Goal: Task Accomplishment & Management: Manage account settings

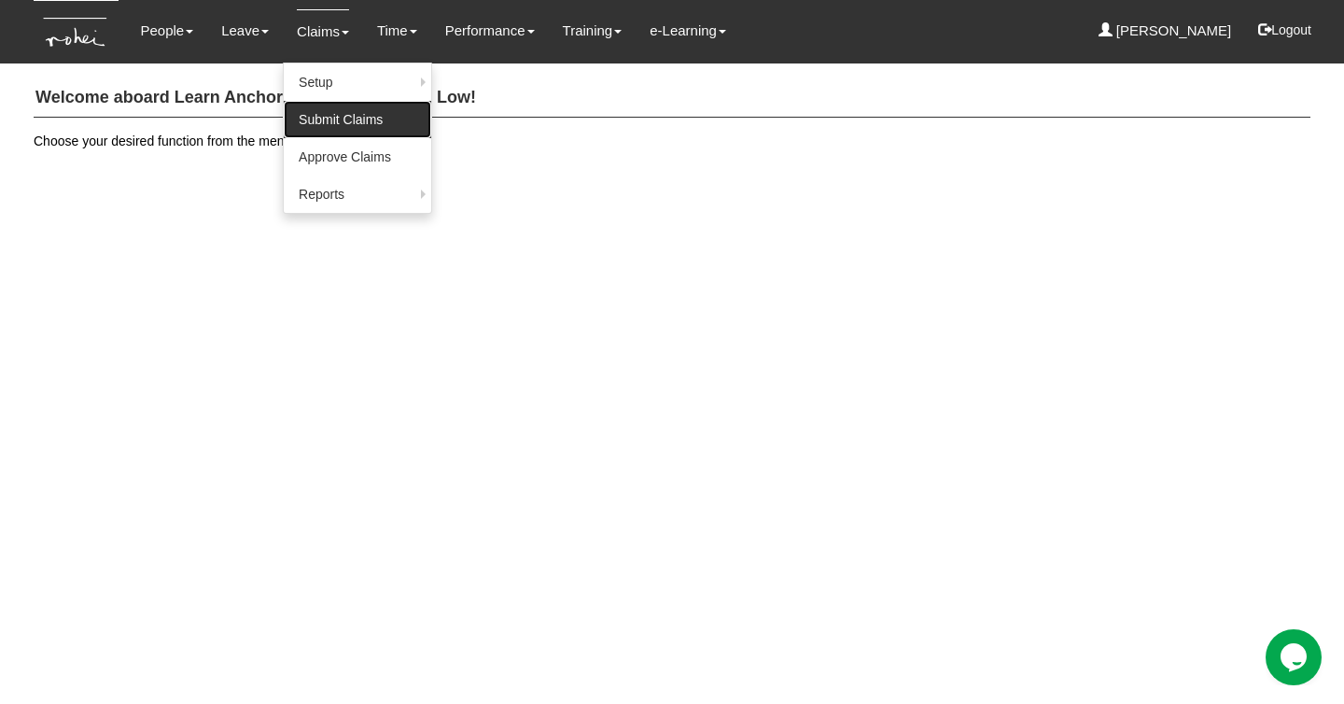
click at [310, 113] on link "Submit Claims" at bounding box center [358, 119] width 148 height 37
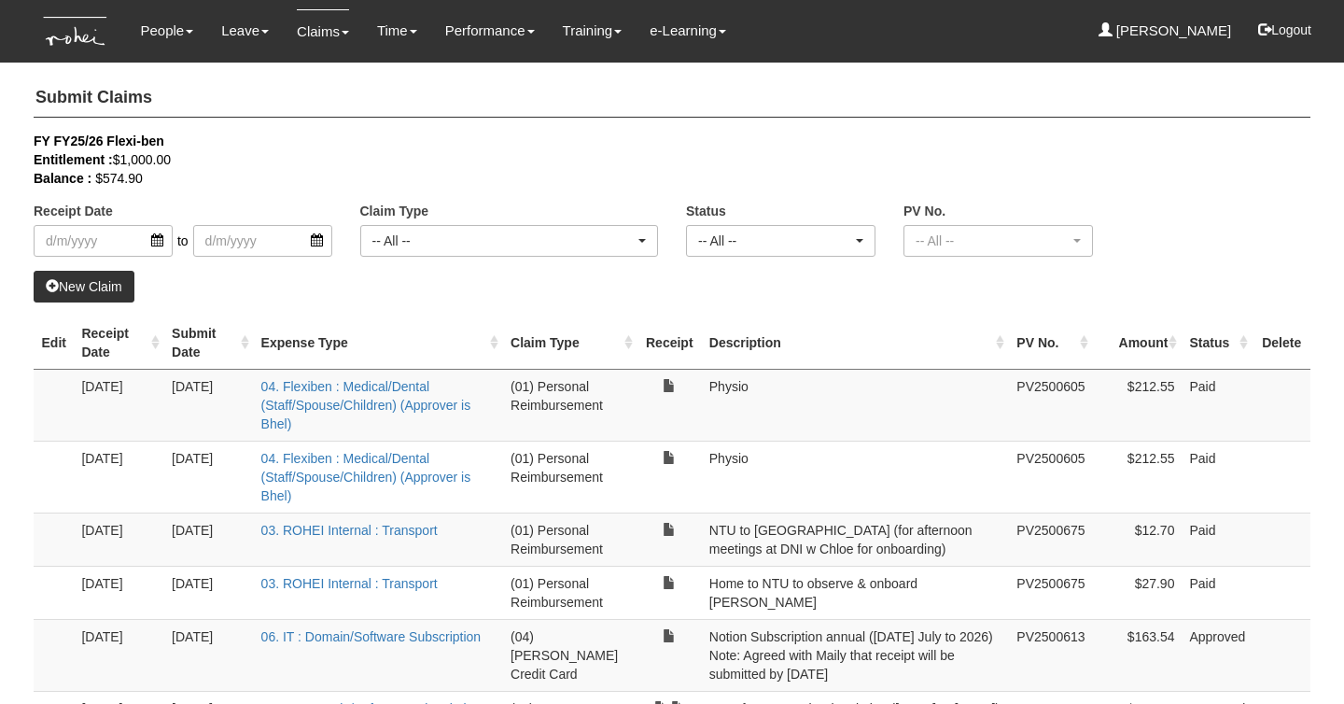
select select "50"
click at [84, 281] on link "New Claim" at bounding box center [84, 287] width 101 height 32
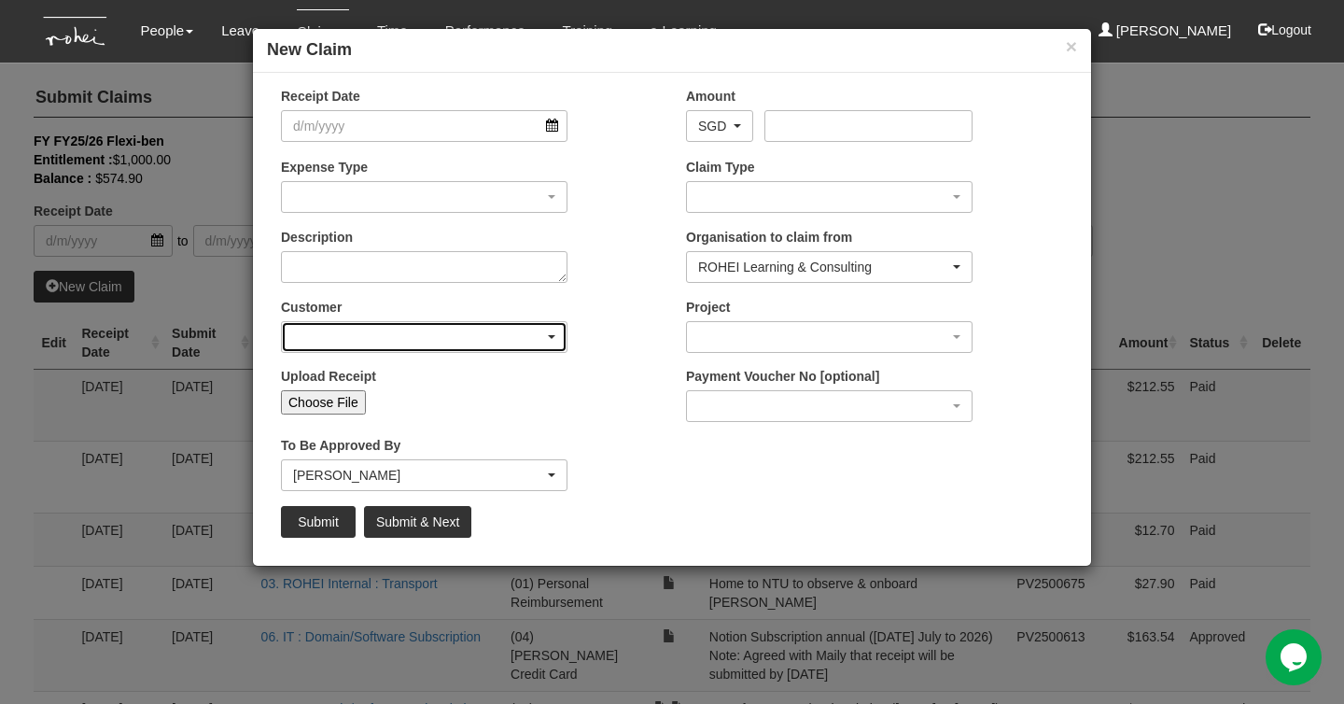
click at [364, 330] on div "button" at bounding box center [424, 337] width 285 height 30
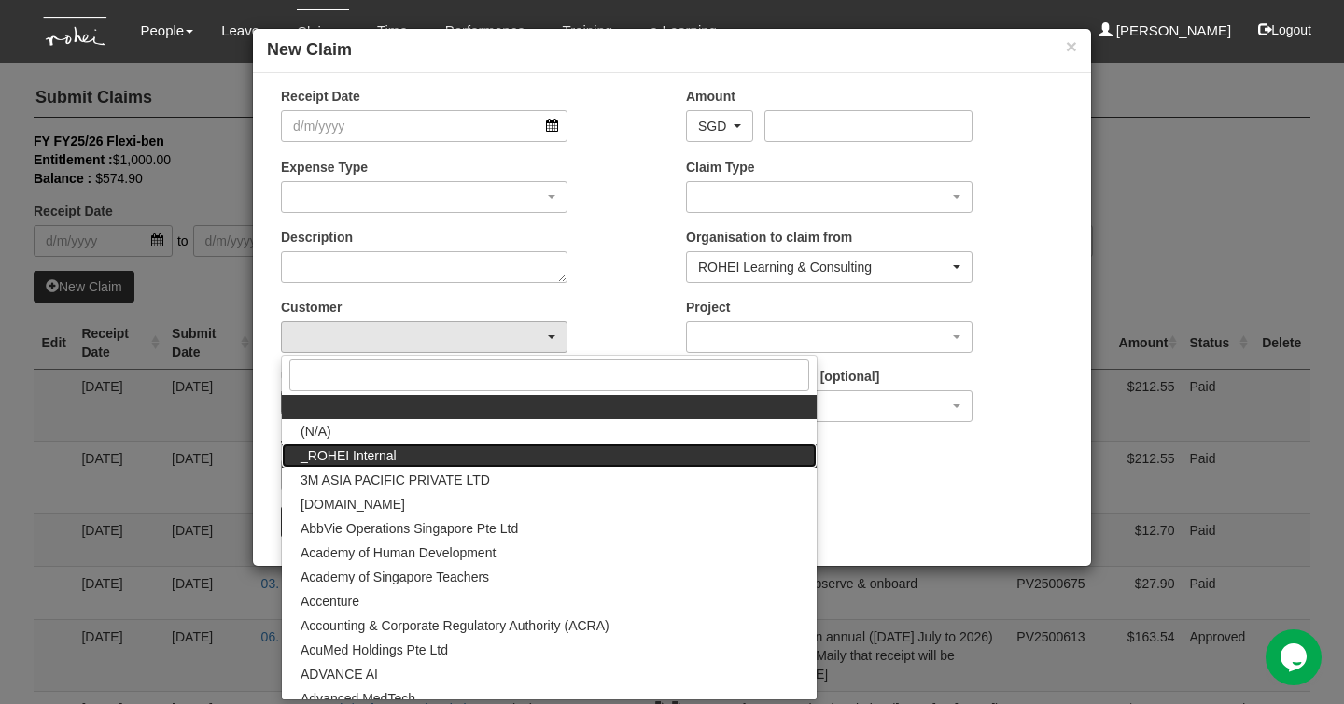
click at [344, 453] on span "_ROHEI Internal" at bounding box center [349, 455] width 96 height 19
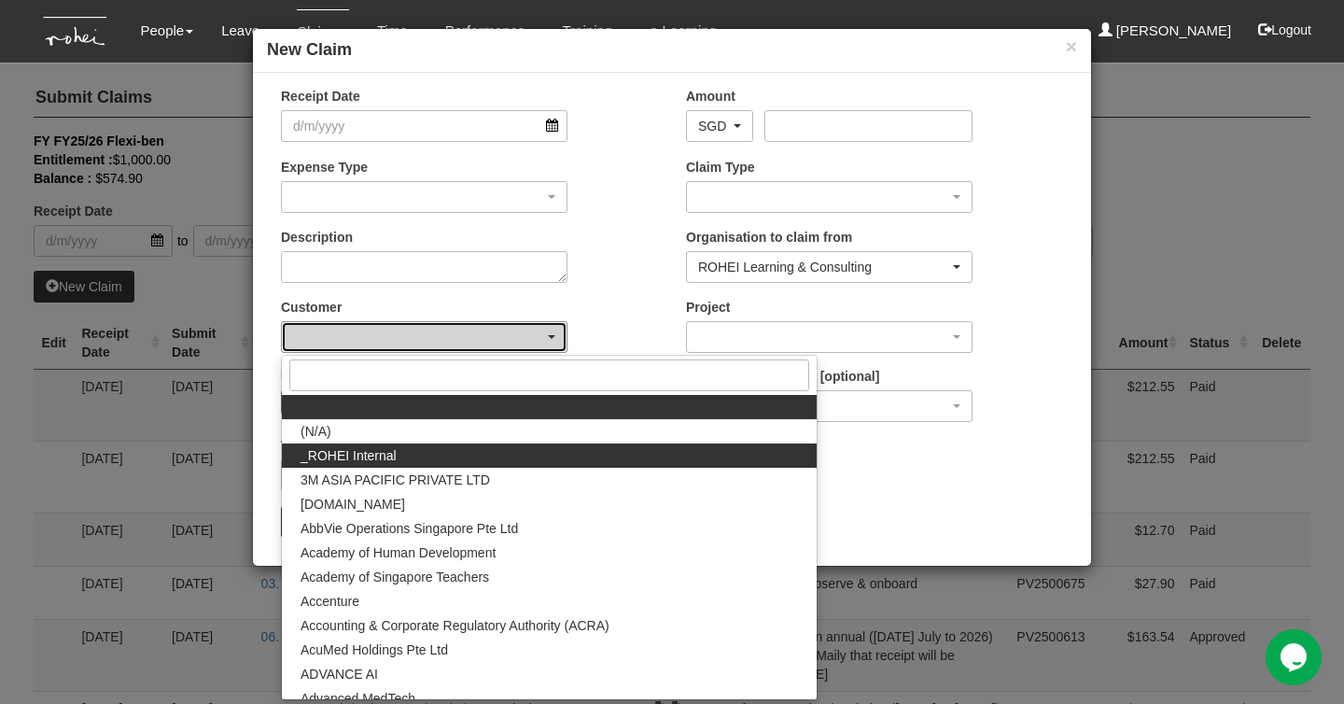
select select "397"
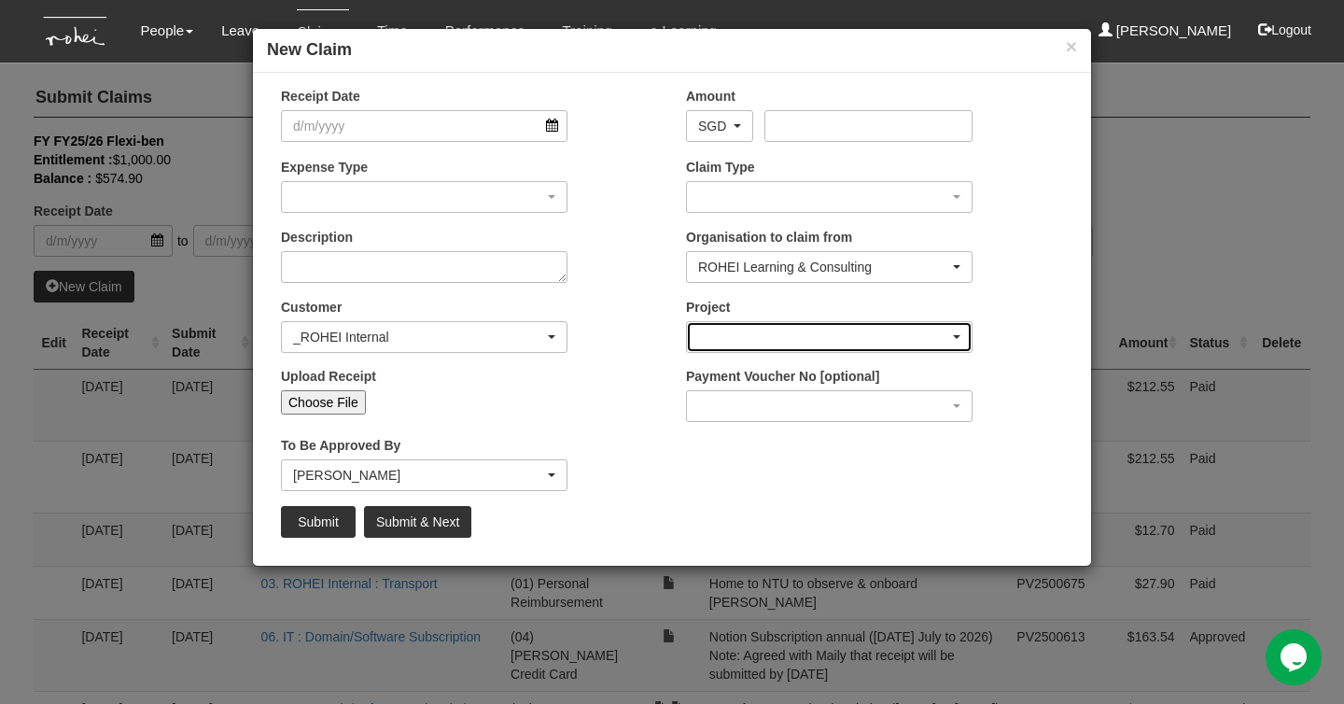
click at [722, 330] on div "button" at bounding box center [829, 337] width 285 height 30
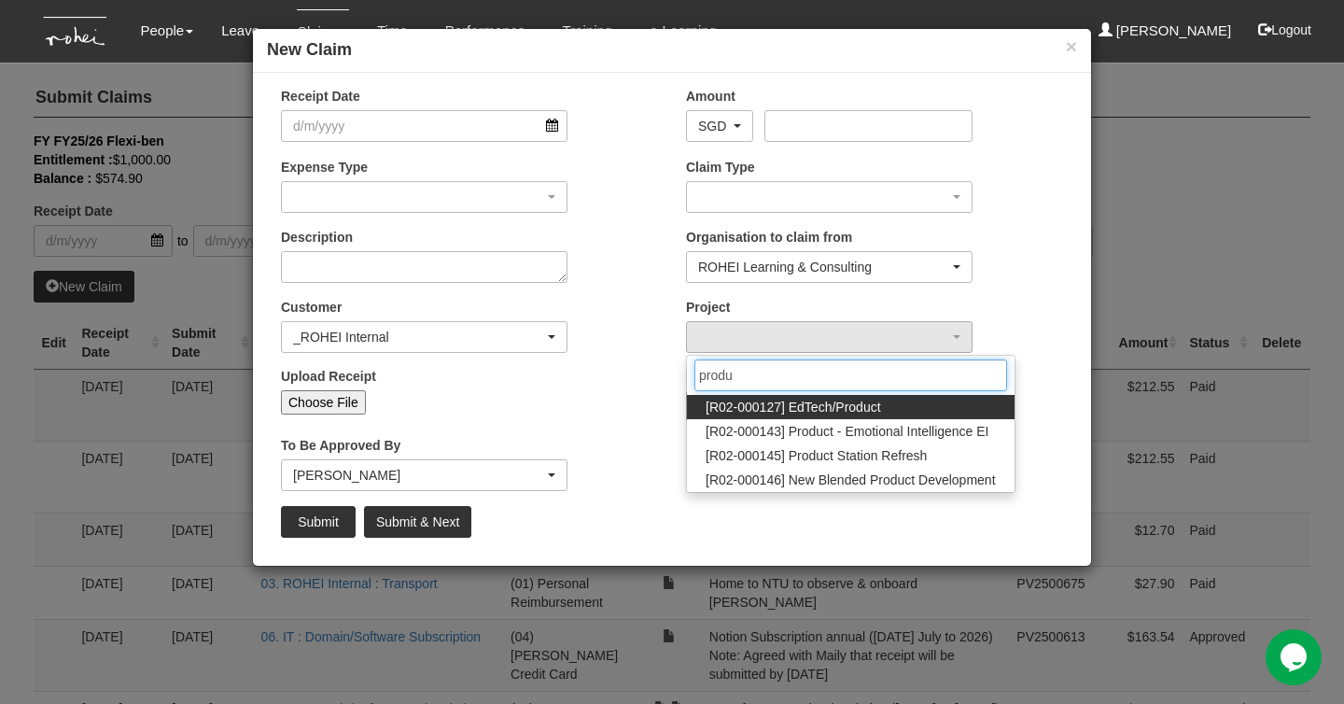
type input "produ"
click at [1066, 45] on button "×" at bounding box center [1071, 46] width 11 height 20
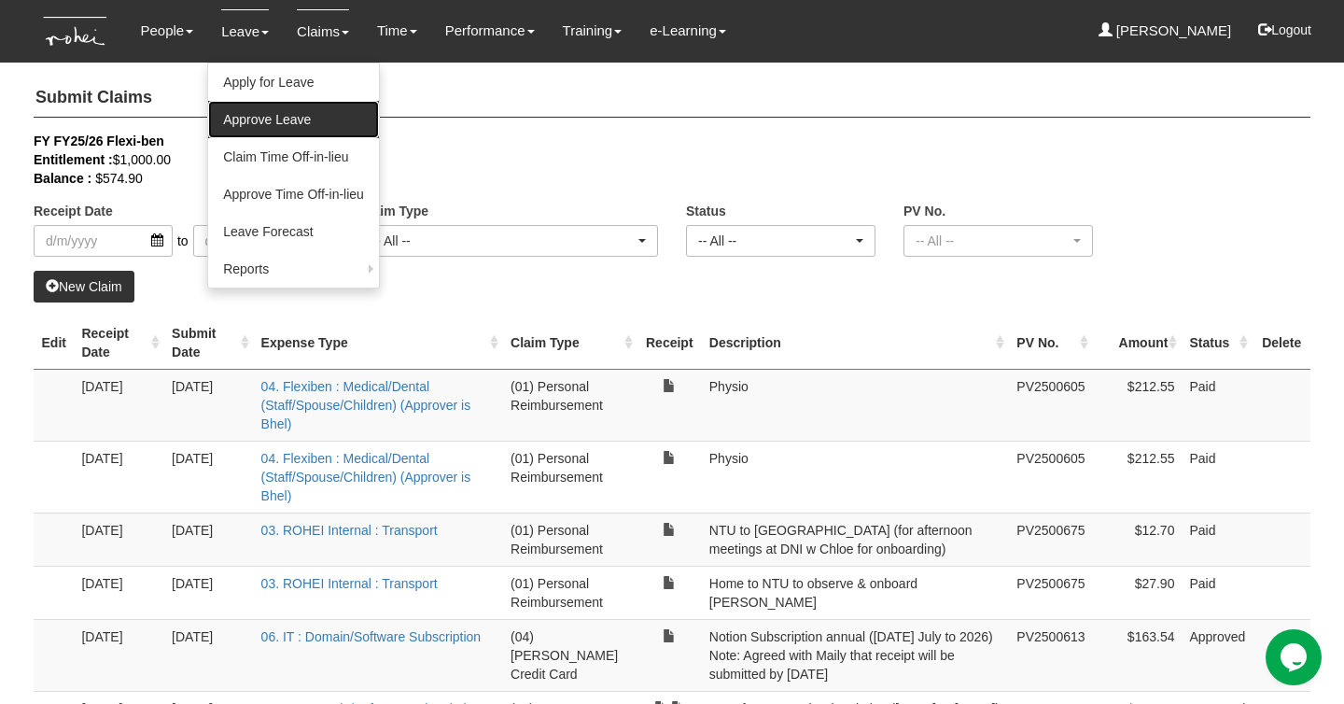
click at [248, 116] on link "Approve Leave" at bounding box center [293, 119] width 171 height 37
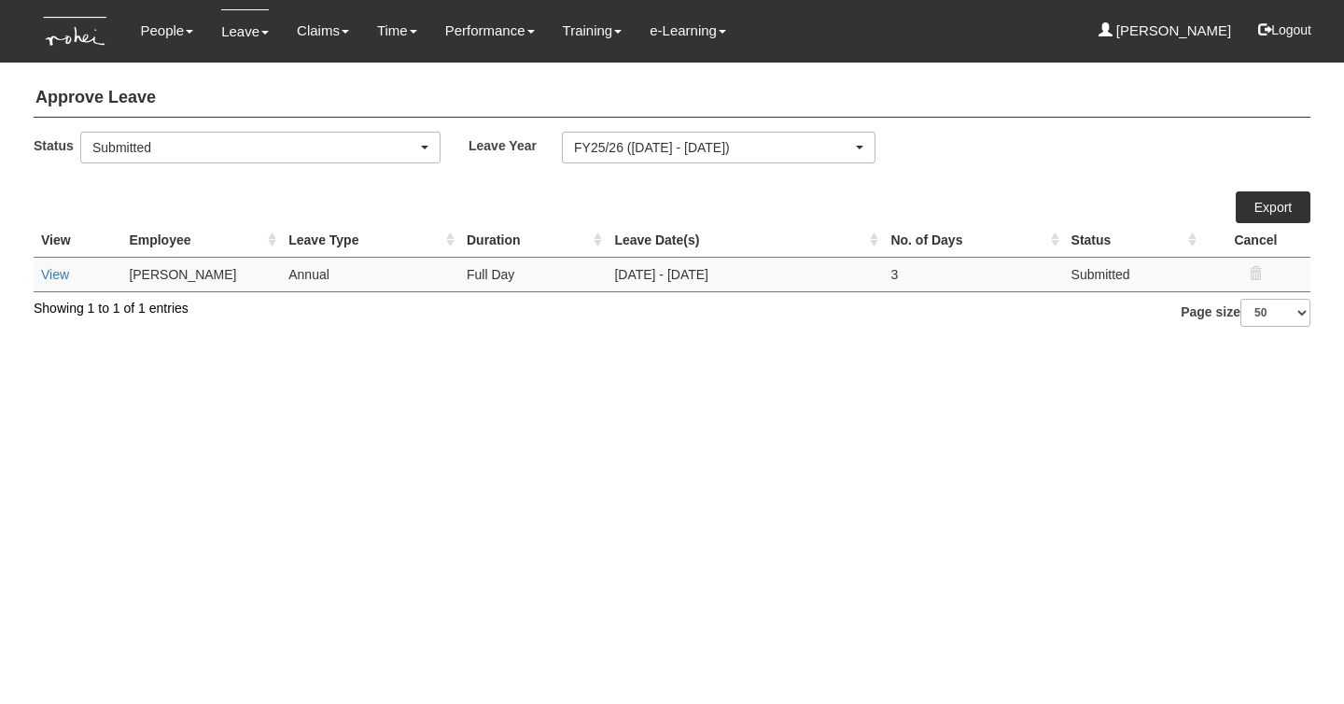
select select "50"
click at [298, 345] on html "Toggle navigation People Personal Information Staff Directory Leave Apply for L…" at bounding box center [672, 172] width 1344 height 345
click at [59, 276] on link "View" at bounding box center [55, 274] width 28 height 15
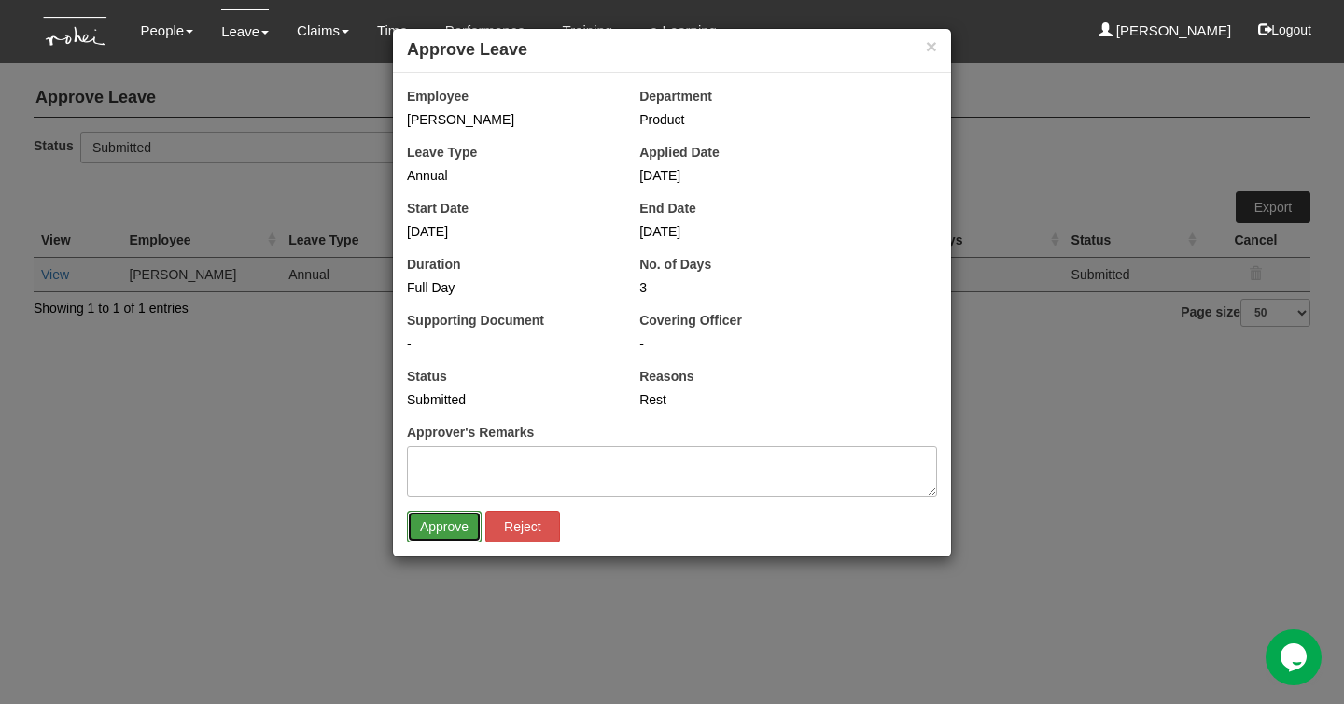
click at [430, 527] on input "Approve" at bounding box center [444, 527] width 75 height 32
select select "50"
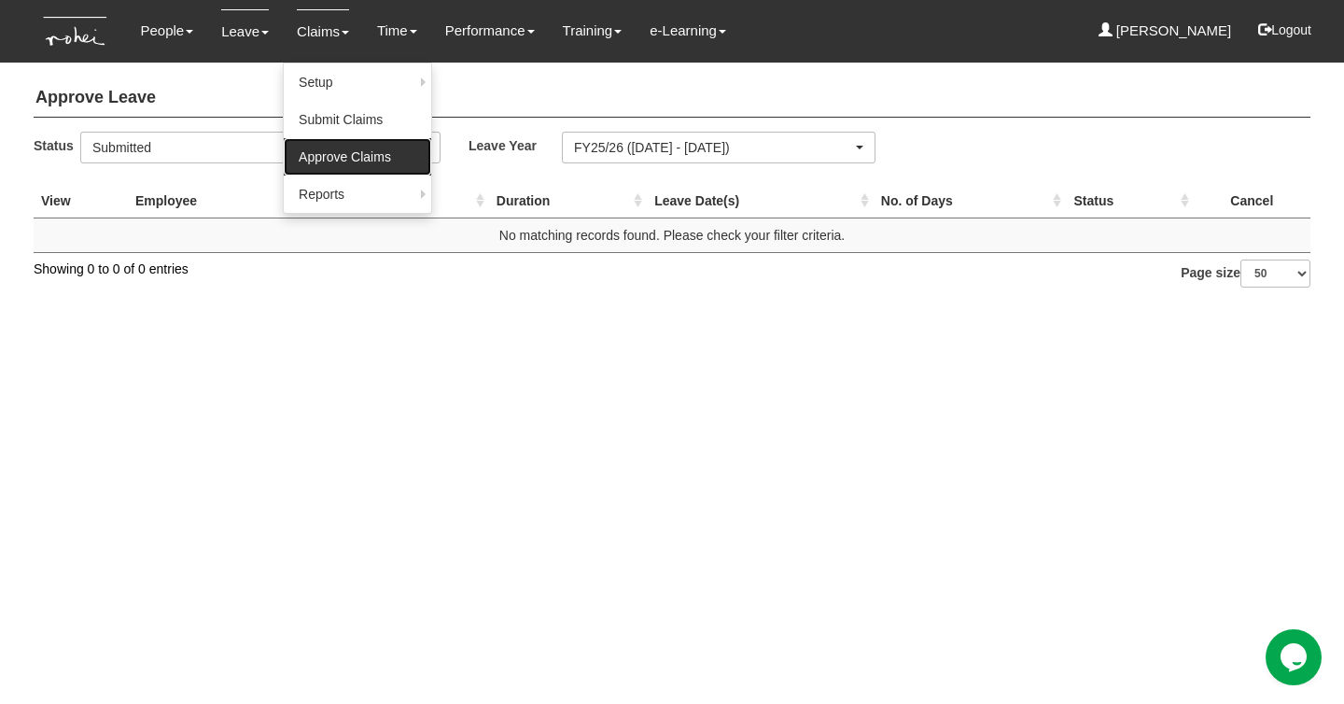
click at [315, 156] on link "Approve Claims" at bounding box center [358, 156] width 148 height 37
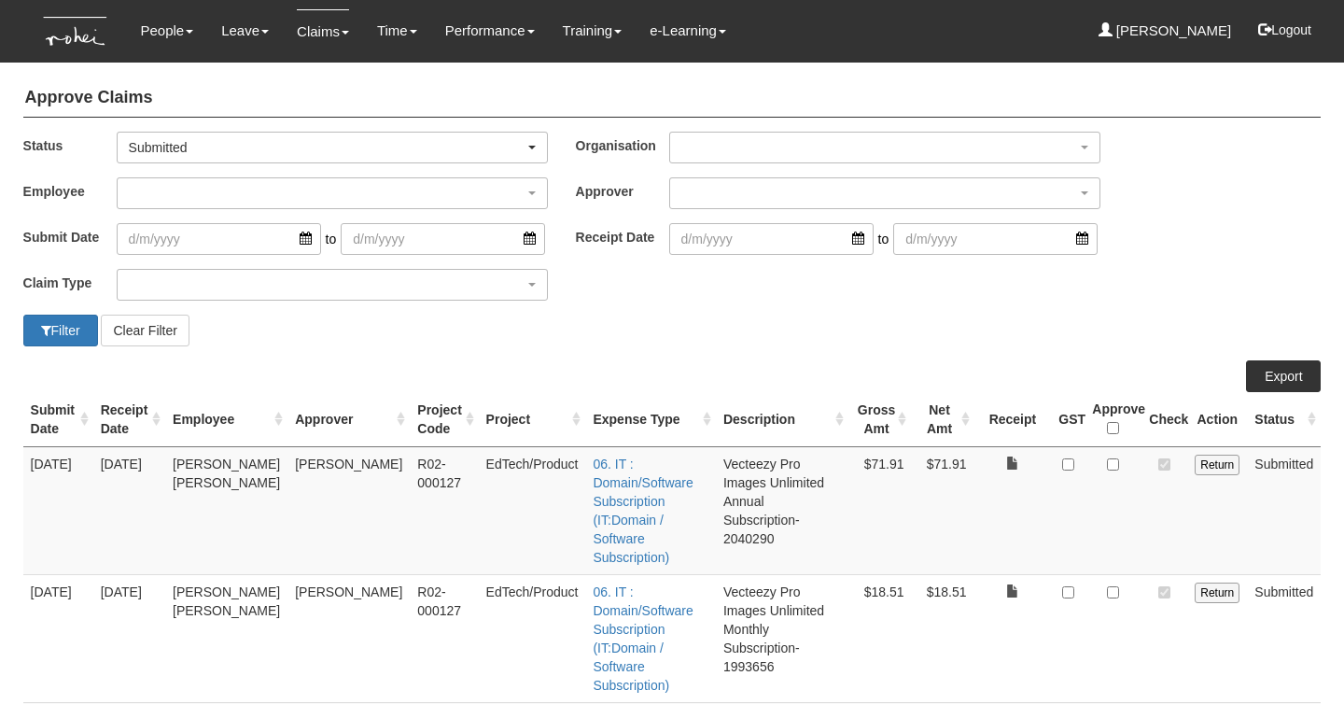
select select "50"
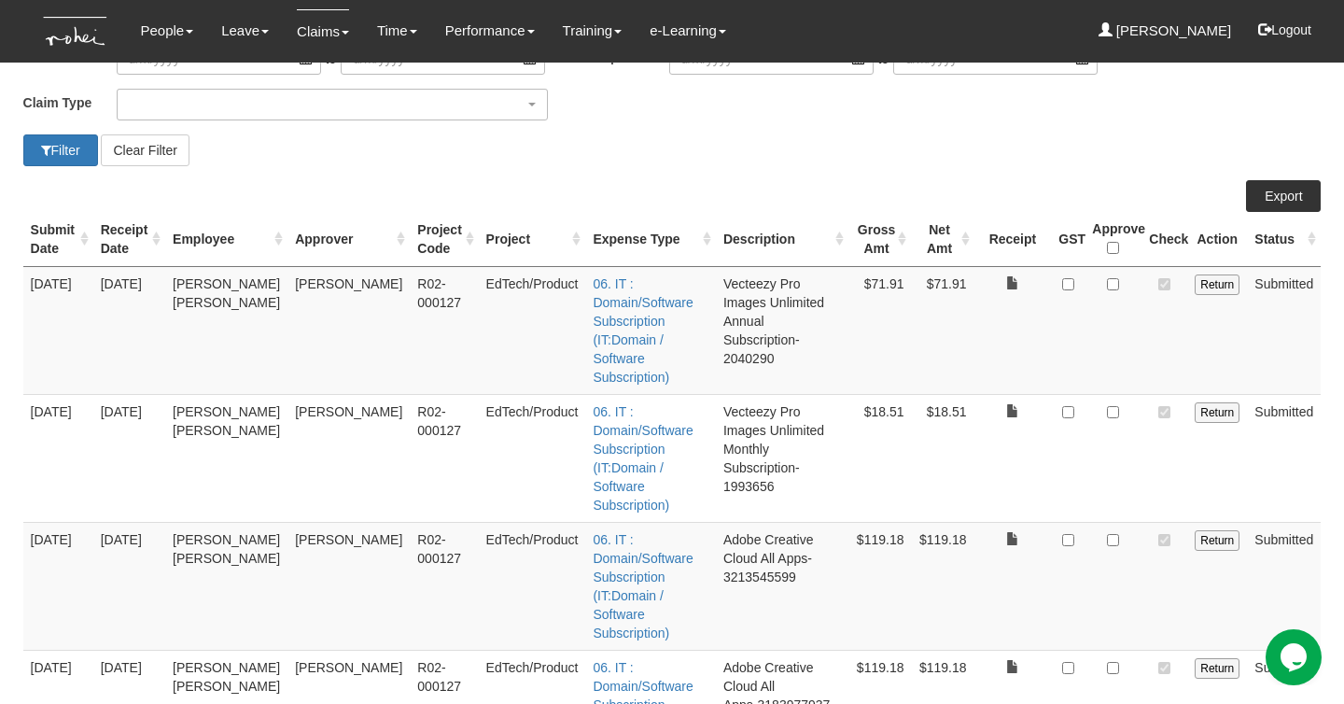
scroll to position [204, 0]
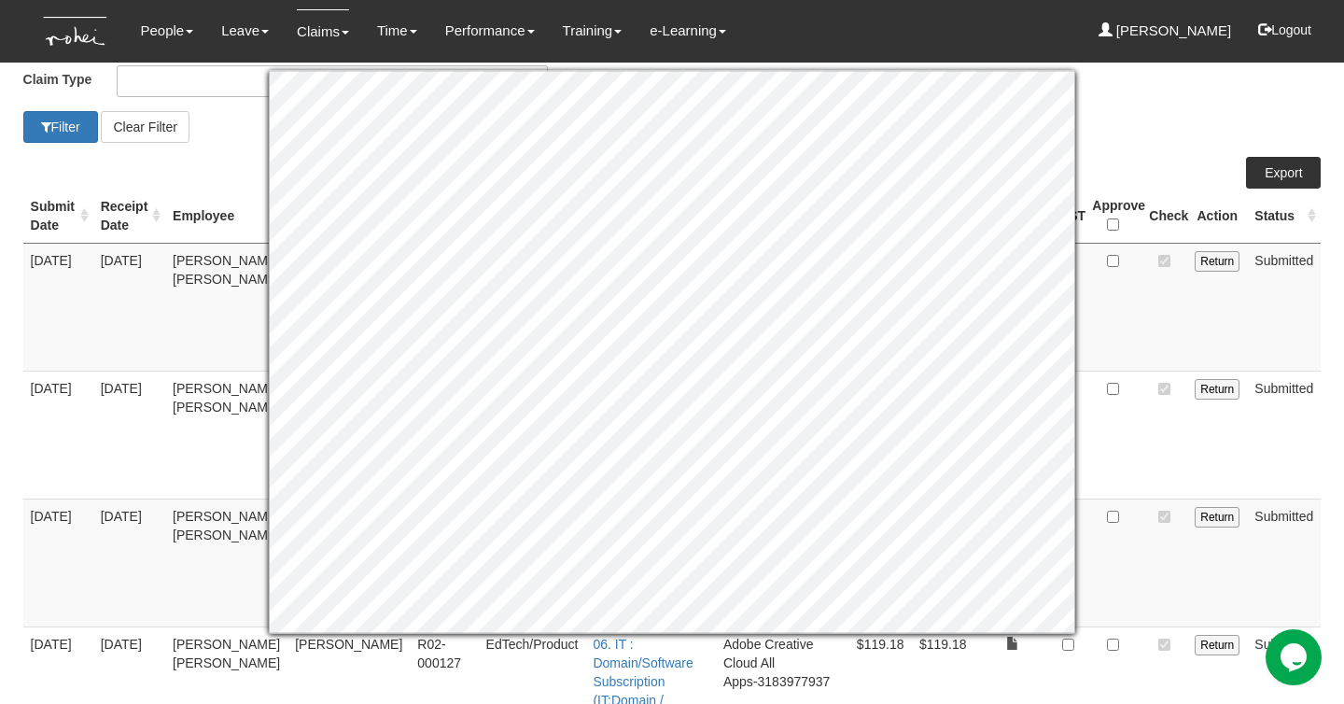
click at [1133, 118] on div "Filter Clear Filter" at bounding box center [672, 127] width 1327 height 32
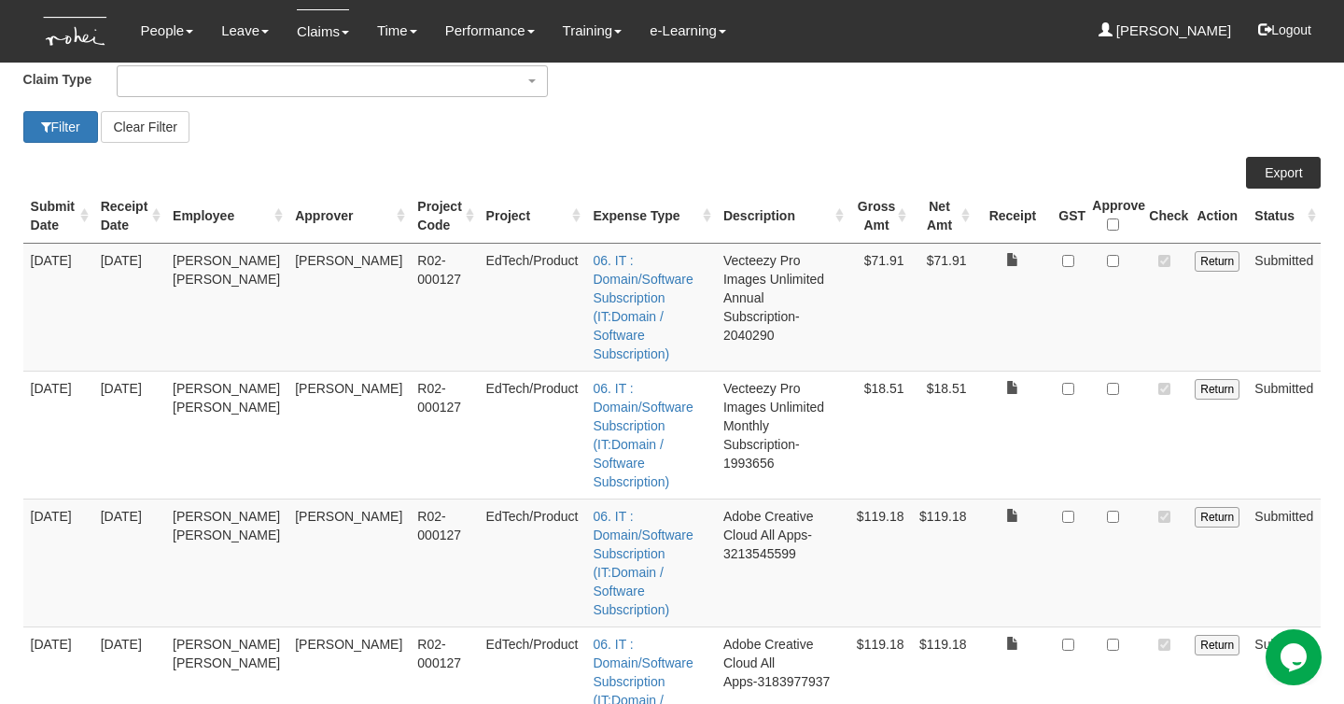
click at [1131, 118] on div "Filter Clear Filter" at bounding box center [672, 127] width 1327 height 32
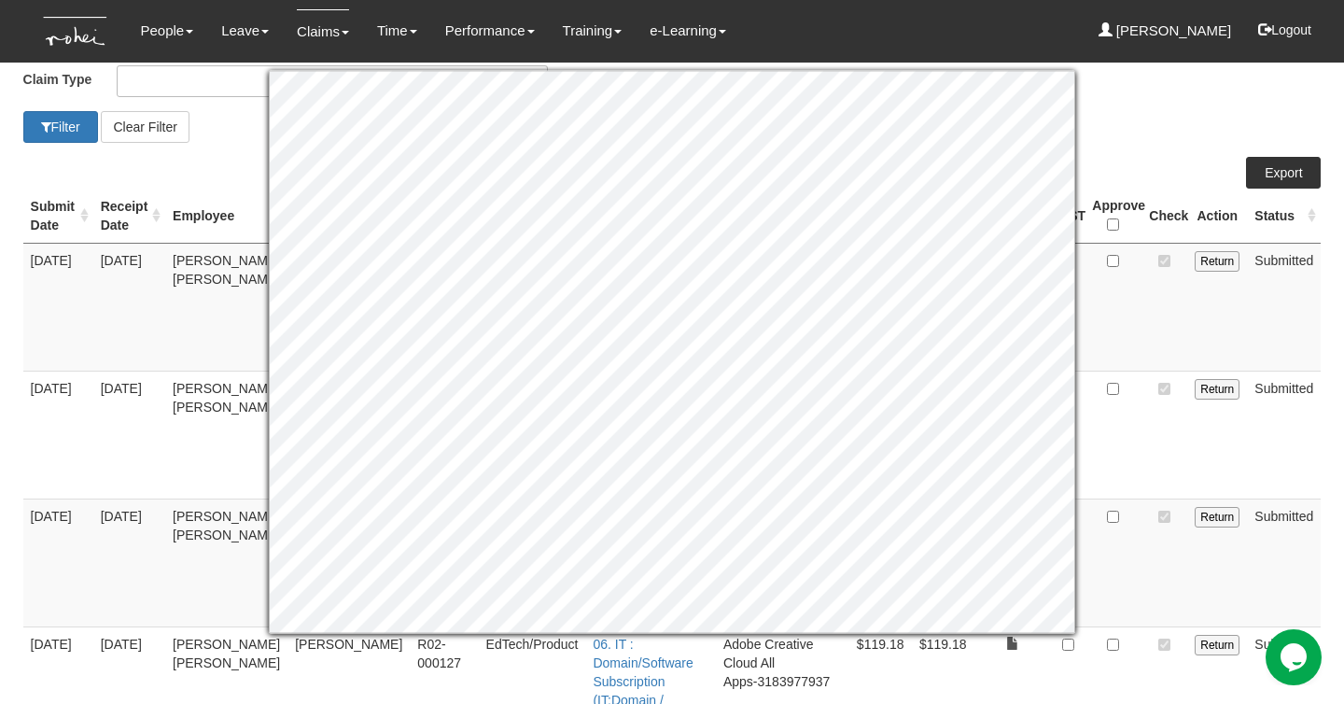
click at [1131, 91] on div "Claim Type (01) Personal Reimbursement (02) Advance Disbursement (03) Daniel's …" at bounding box center [672, 88] width 1327 height 46
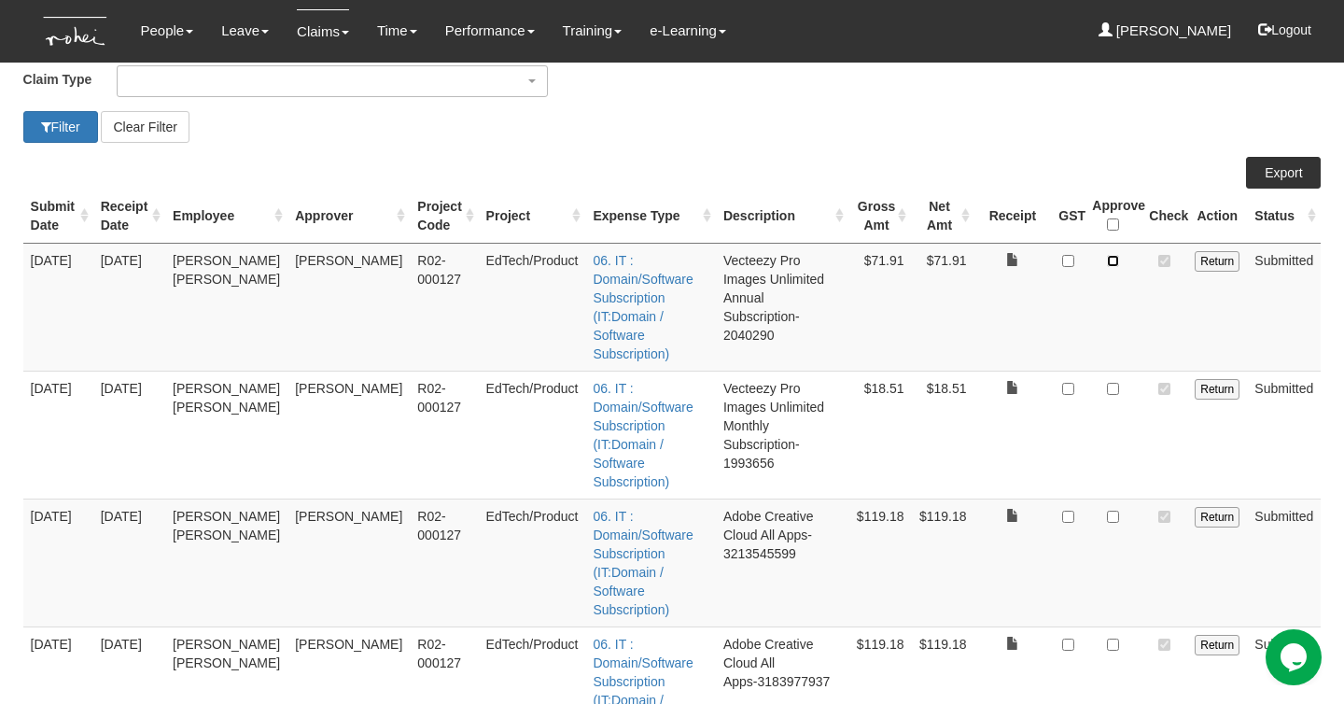
click at [1109, 258] on input "checkbox" at bounding box center [1113, 261] width 12 height 12
checkbox input "true"
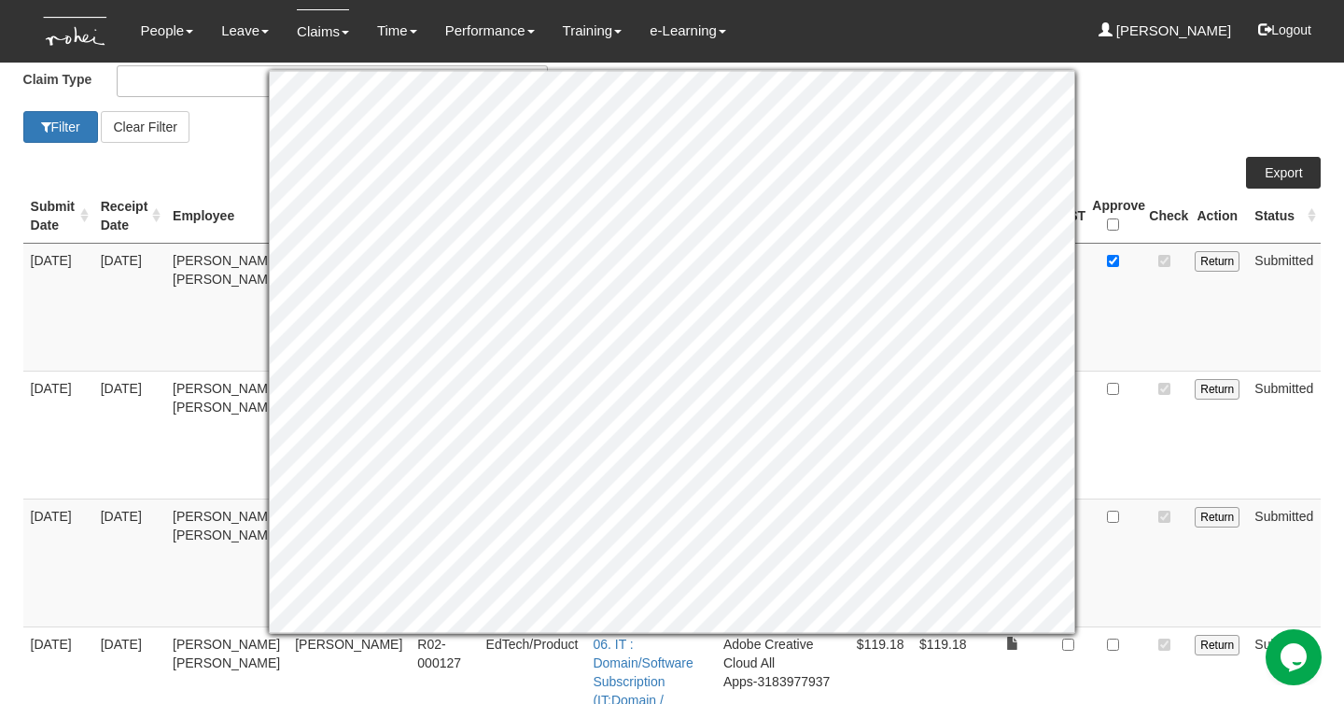
click at [1136, 105] on div "Claim Type (01) Personal Reimbursement (02) Advance Disbursement (03) Daniel's …" at bounding box center [672, 88] width 1327 height 46
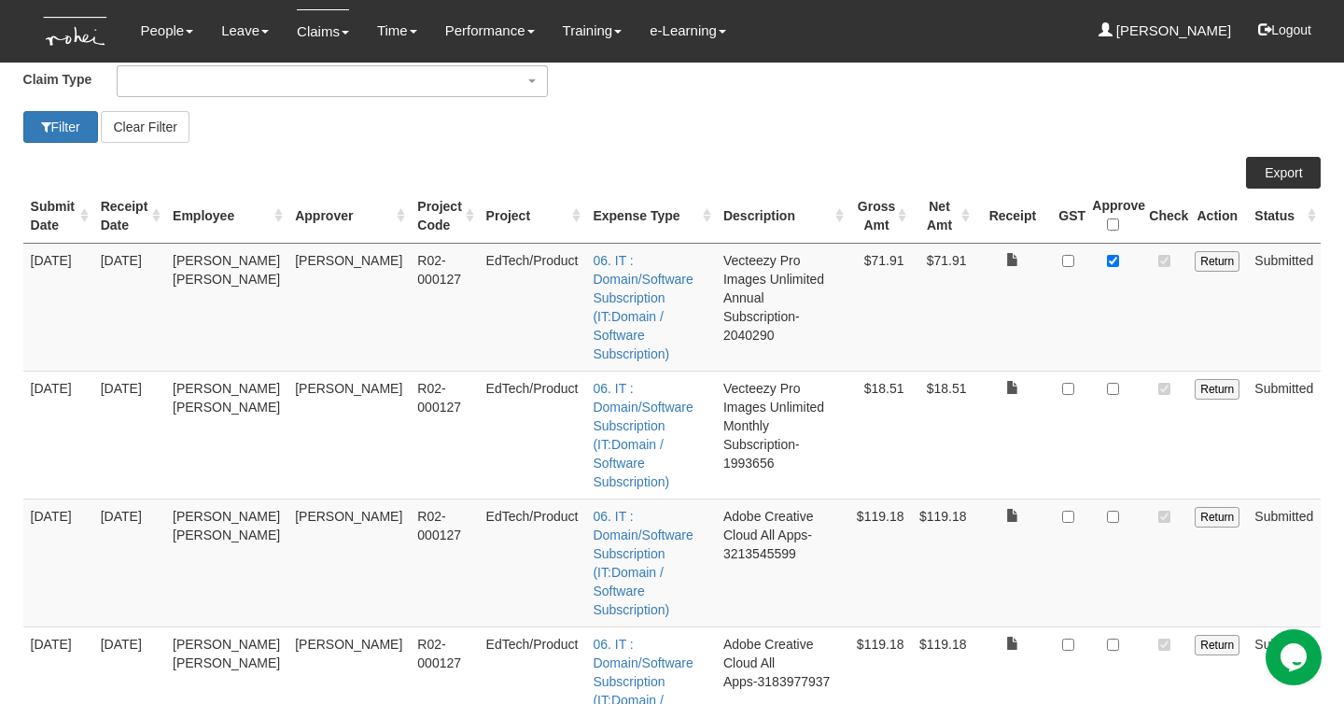
click at [1116, 371] on td at bounding box center [1113, 435] width 57 height 128
click at [1110, 383] on input "checkbox" at bounding box center [1113, 389] width 12 height 12
checkbox input "true"
click at [1117, 511] on input "checkbox" at bounding box center [1113, 517] width 12 height 12
checkbox input "true"
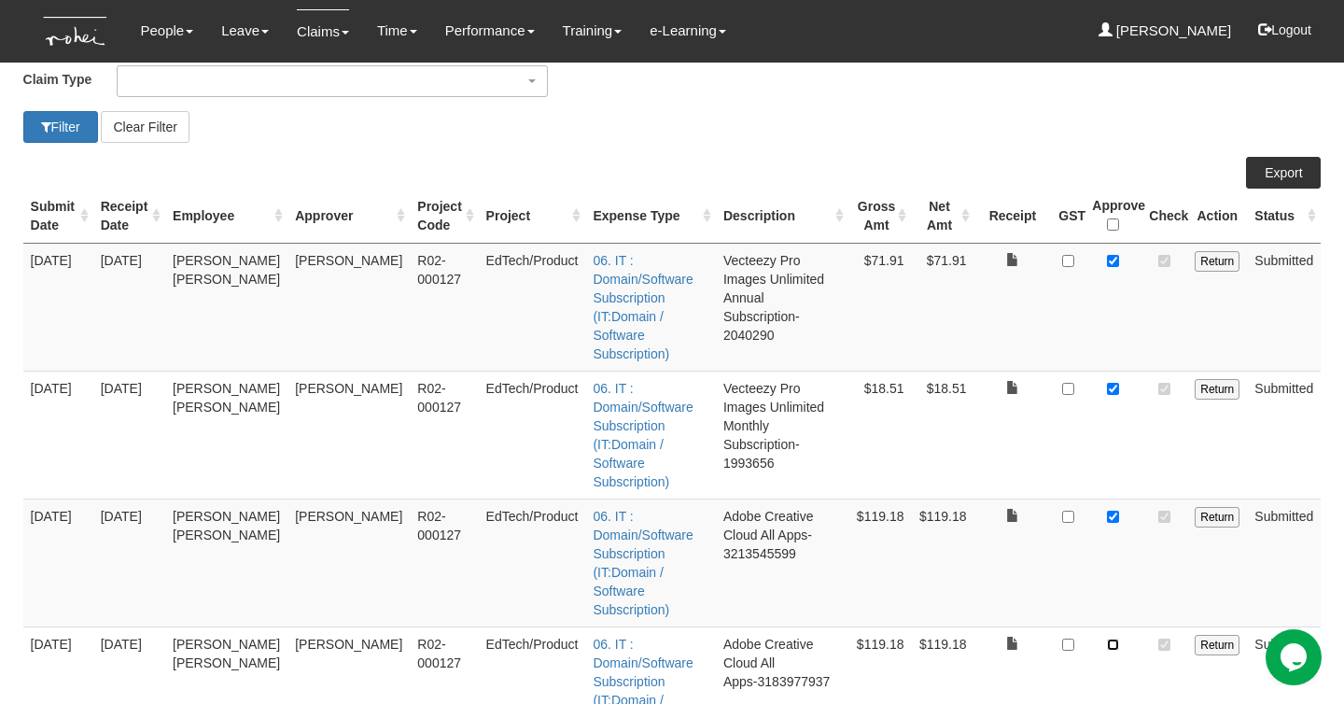
click at [1116, 639] on input "checkbox" at bounding box center [1113, 645] width 12 height 12
checkbox input "true"
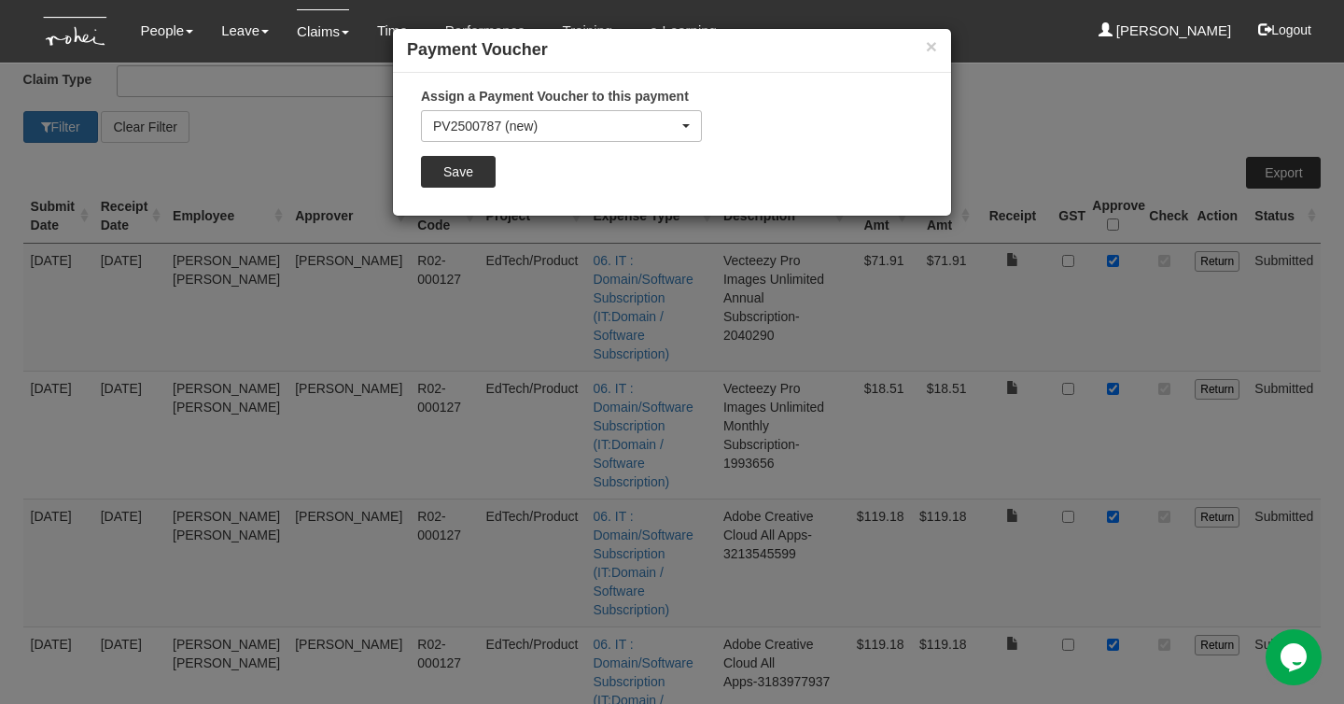
drag, startPoint x: 400, startPoint y: 176, endPoint x: 443, endPoint y: 174, distance: 43.9
click at [402, 176] on div "Assign a Payment Voucher to this payment PV2500787 (new) PV2500761 PV2500781 PV…" at bounding box center [672, 144] width 558 height 115
click at [443, 174] on input "Save" at bounding box center [458, 172] width 75 height 32
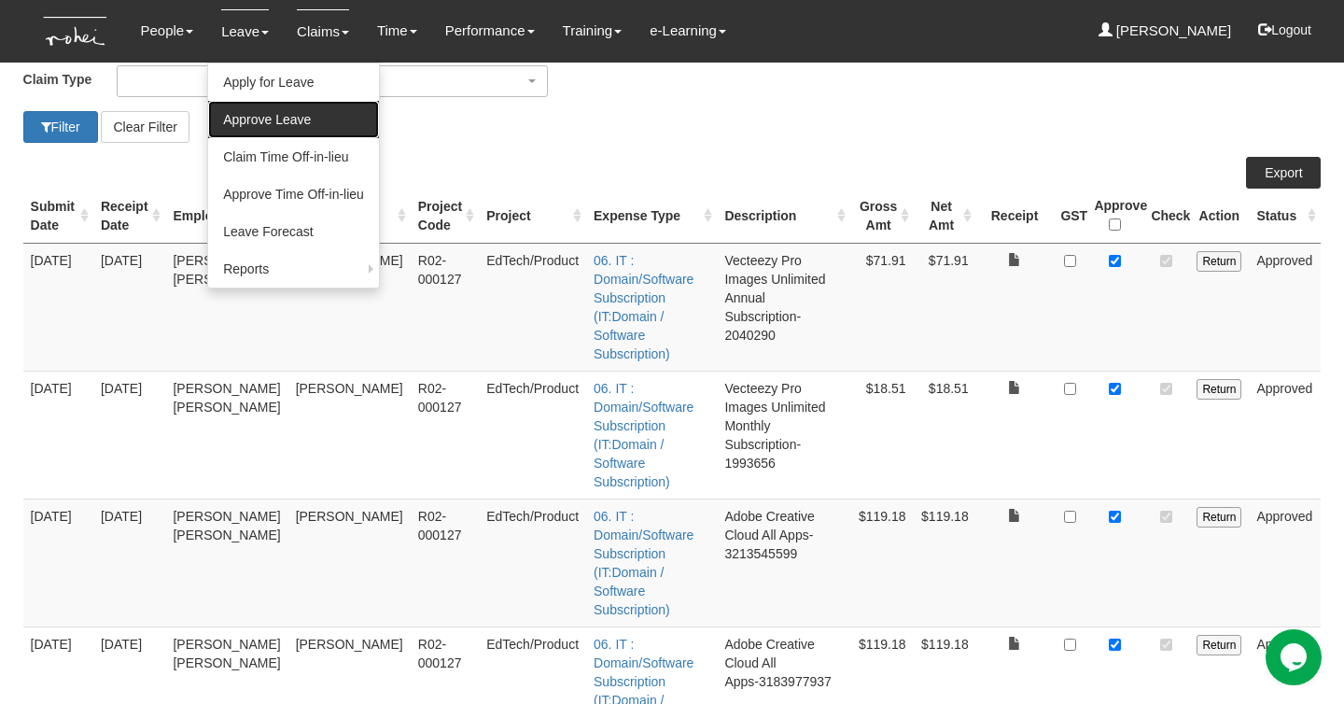
click at [250, 116] on link "Approve Leave" at bounding box center [293, 119] width 171 height 37
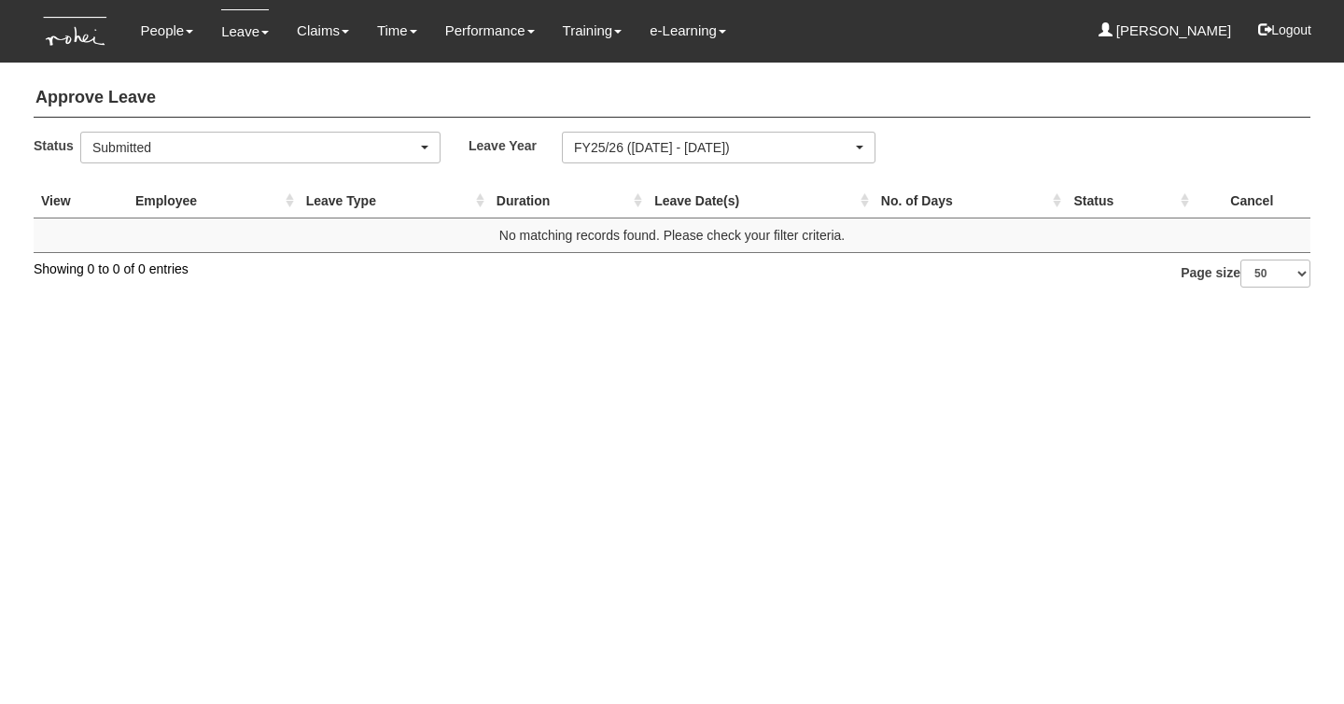
select select "50"
